Goal: Find specific page/section: Find specific page/section

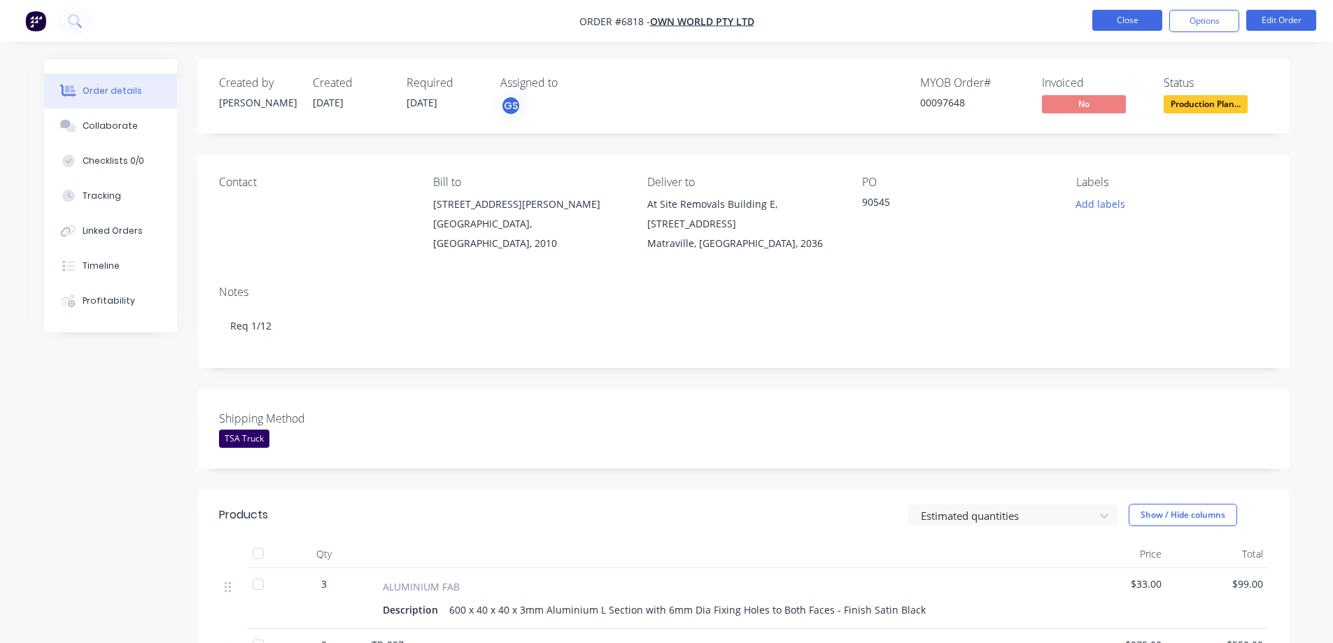
click at [1112, 22] on button "Close" at bounding box center [1127, 20] width 70 height 21
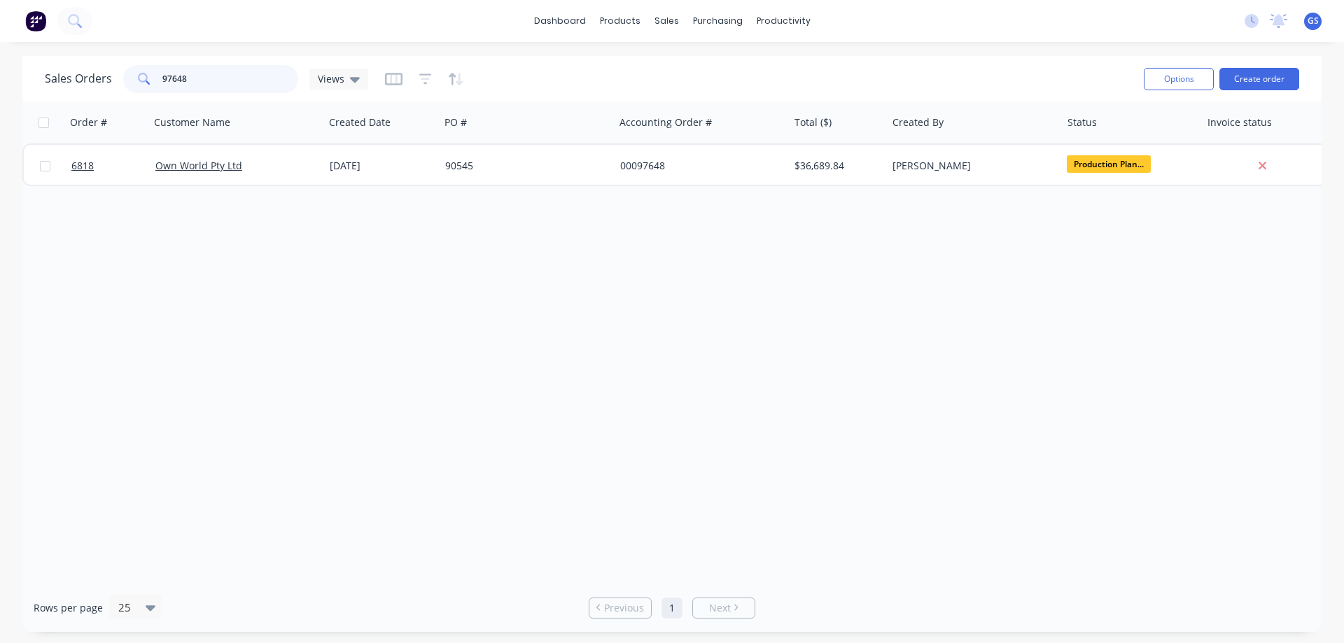
drag, startPoint x: 188, startPoint y: 80, endPoint x: 133, endPoint y: 85, distance: 55.6
click at [134, 85] on div "97648" at bounding box center [210, 79] width 175 height 28
type input "97691"
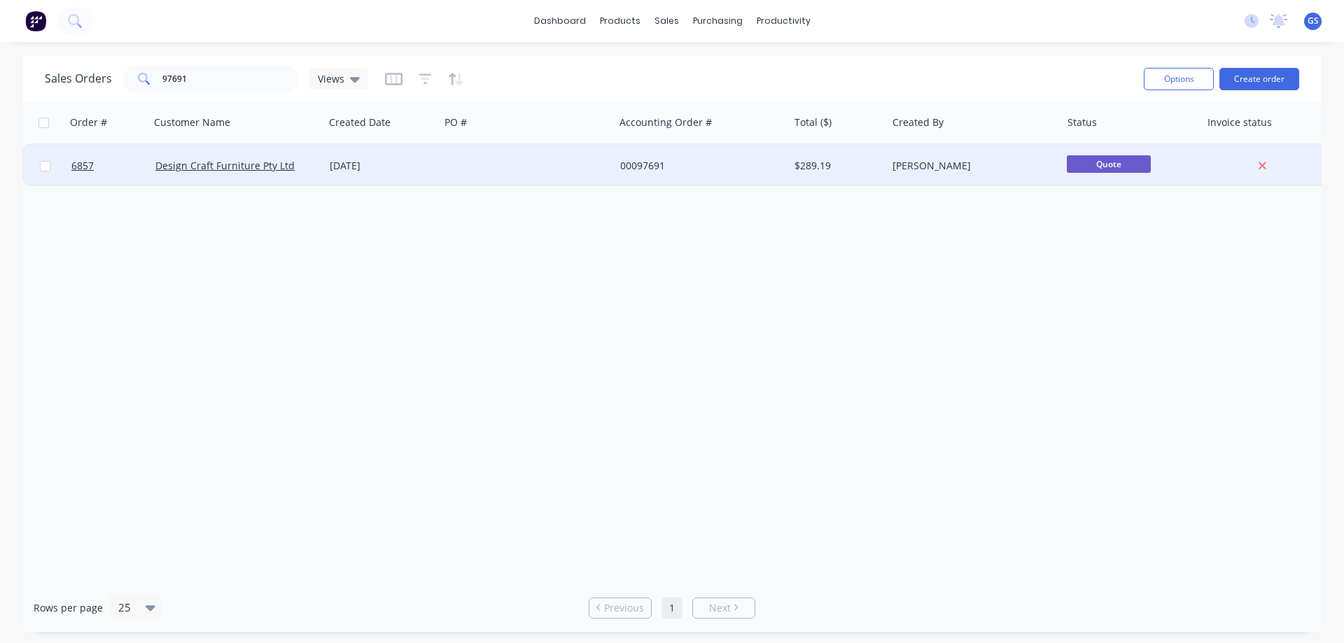
click at [189, 183] on div "Design Craft Furniture Pty Ltd" at bounding box center [237, 166] width 174 height 42
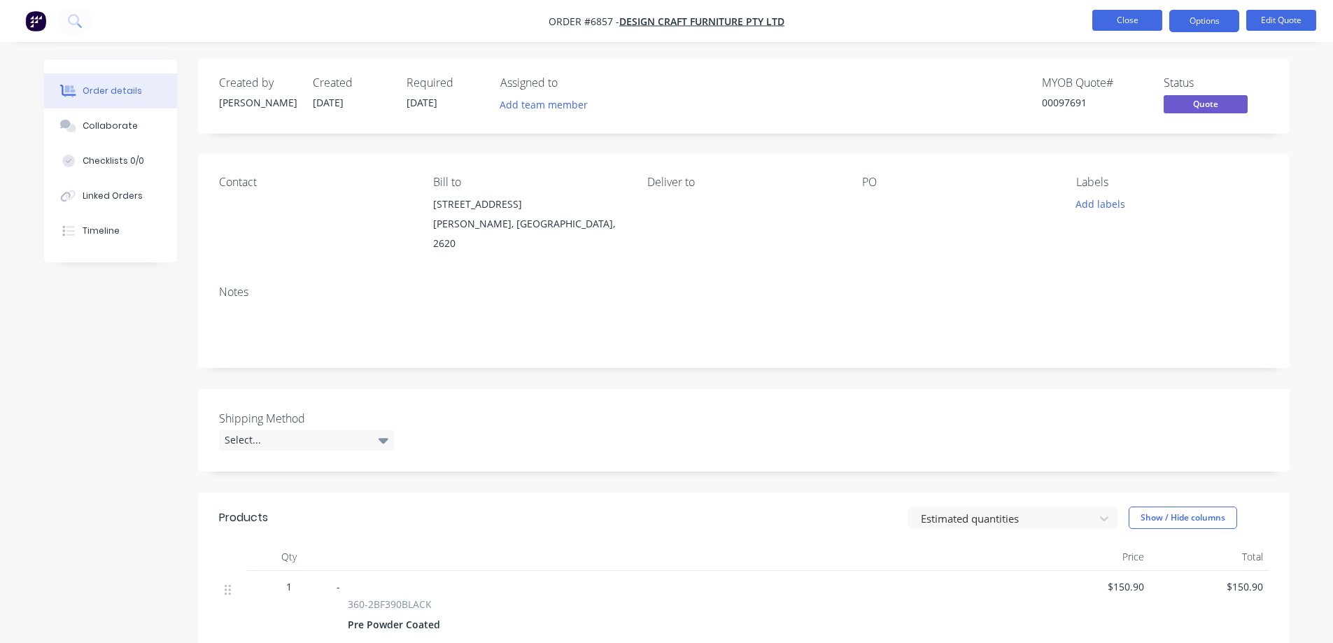
click at [1115, 20] on button "Close" at bounding box center [1127, 20] width 70 height 21
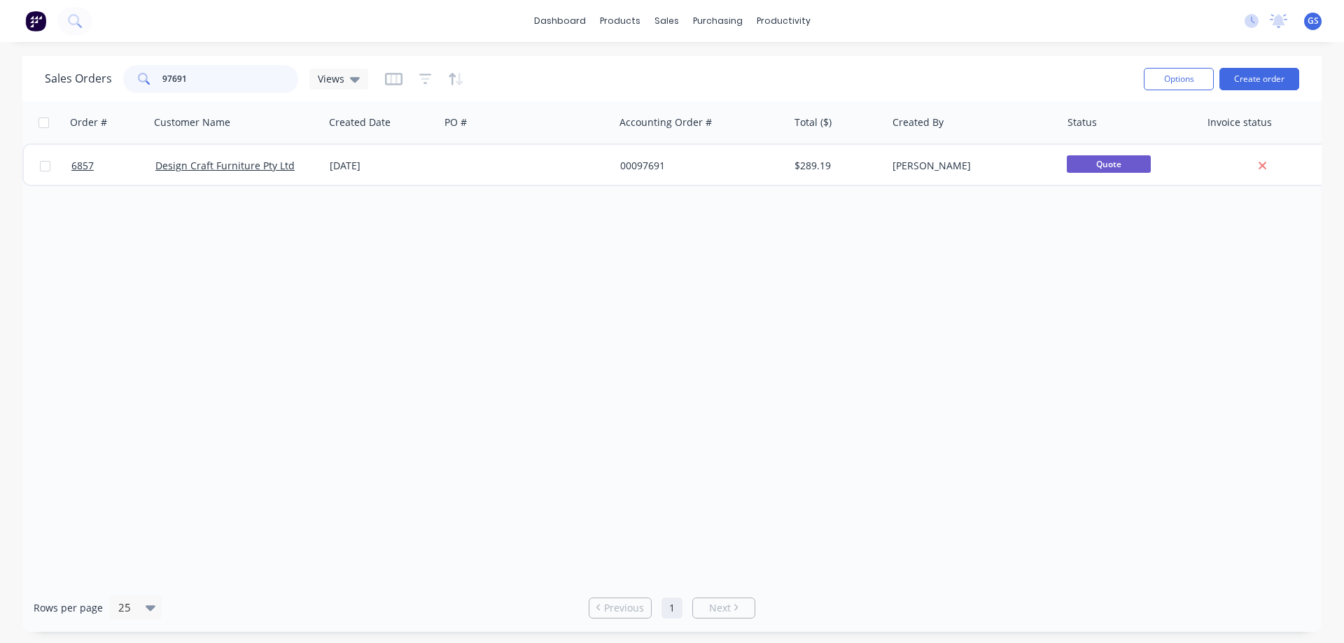
click at [199, 76] on input "97691" at bounding box center [230, 79] width 136 height 28
type input "97681"
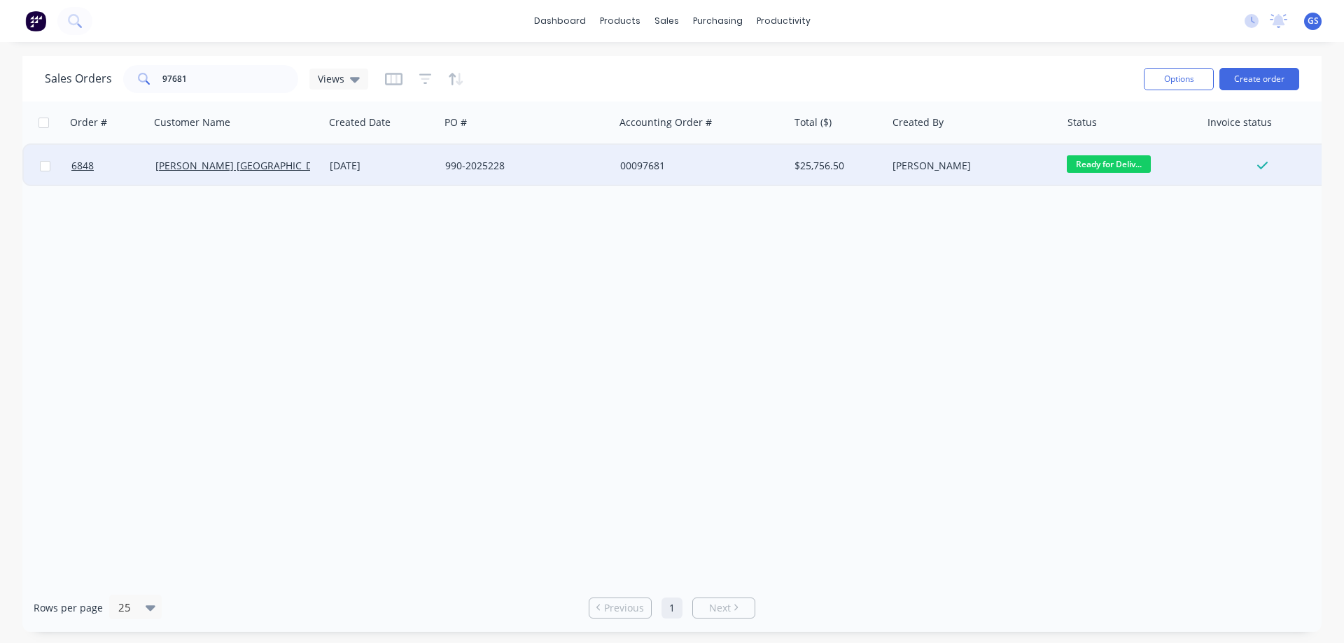
click at [220, 181] on div "[PERSON_NAME] [GEOGRAPHIC_DATA]" at bounding box center [237, 166] width 174 height 42
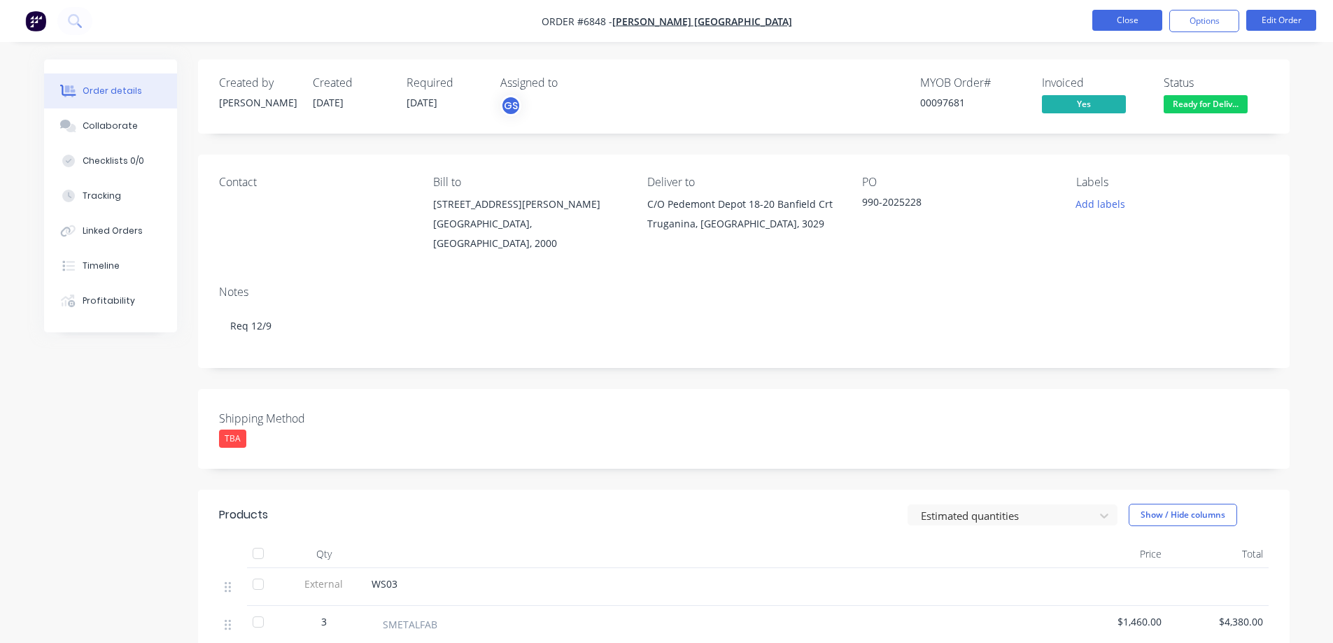
click at [1138, 24] on button "Close" at bounding box center [1127, 20] width 70 height 21
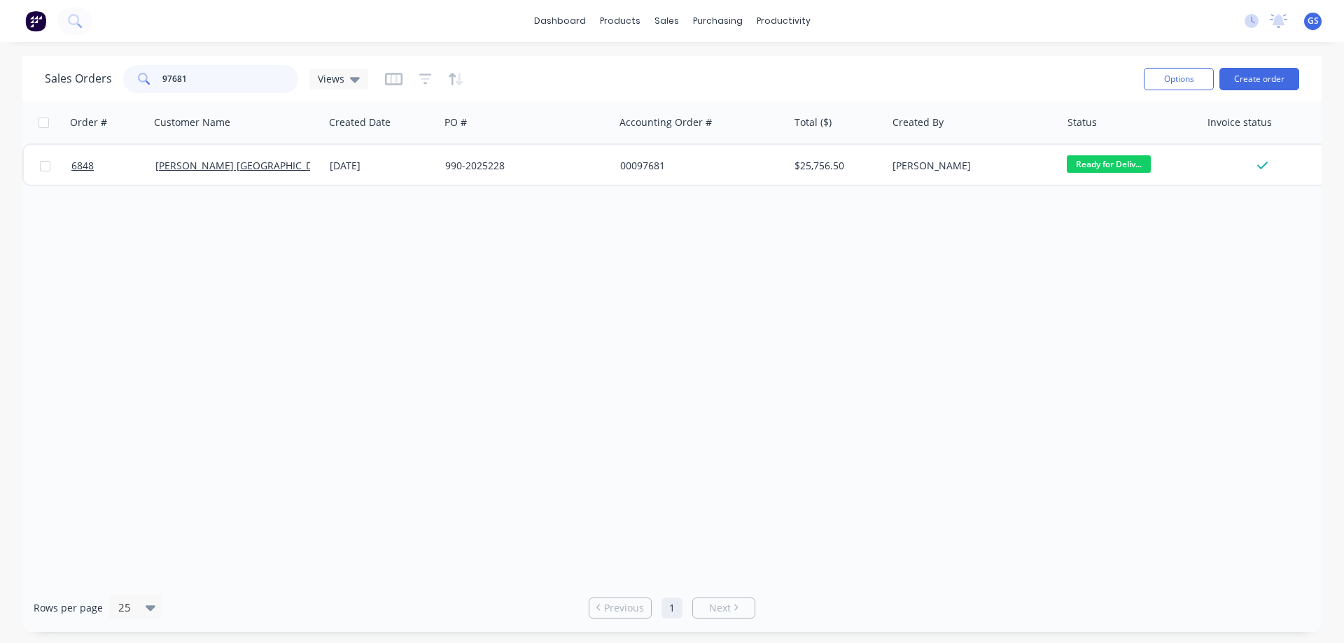
drag, startPoint x: 185, startPoint y: 80, endPoint x: 143, endPoint y: 80, distance: 42.0
click at [143, 80] on div "97681" at bounding box center [210, 79] width 175 height 28
type input "98300"
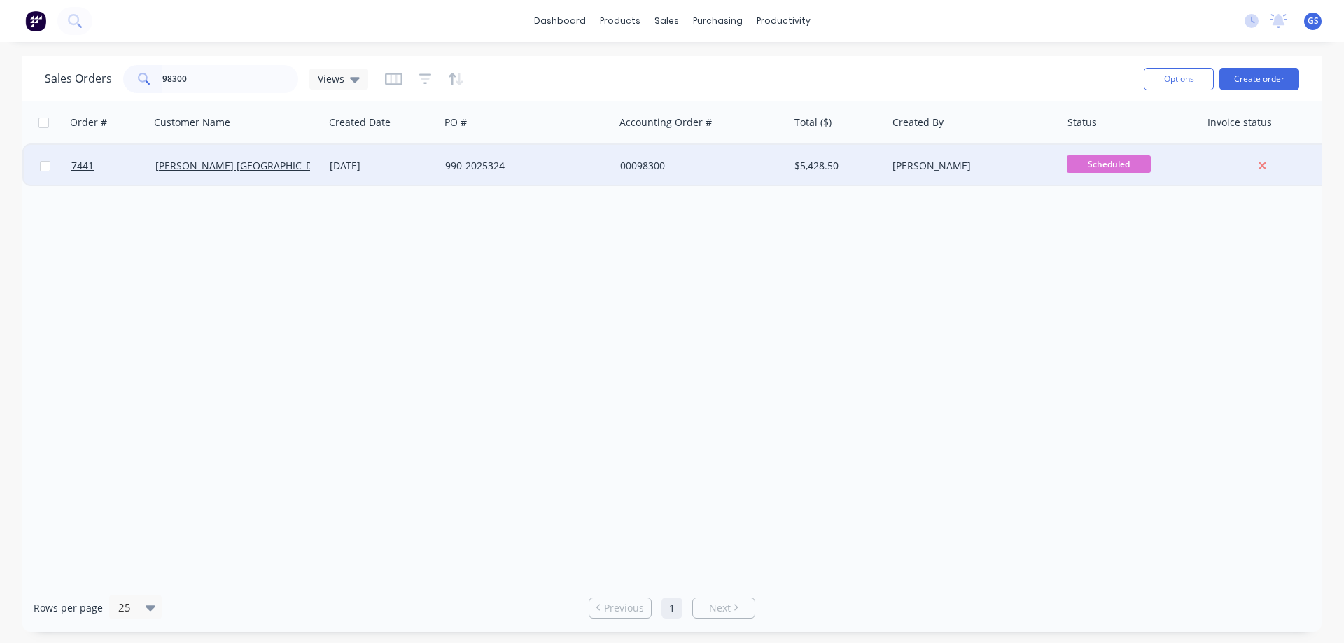
click at [258, 183] on div "[PERSON_NAME] [GEOGRAPHIC_DATA]" at bounding box center [237, 166] width 174 height 42
